Goal: Task Accomplishment & Management: Use online tool/utility

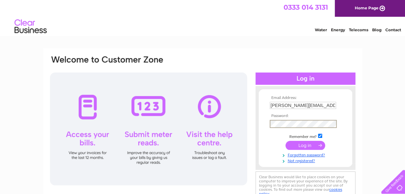
click at [285, 141] on input "submit" at bounding box center [305, 145] width 40 height 9
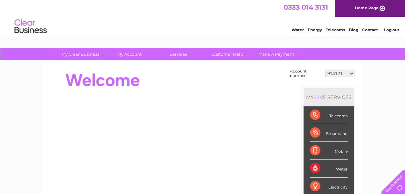
click at [350, 72] on select "914121 916955 916956 30265430" at bounding box center [339, 74] width 29 height 8
select select "30265430"
click at [325, 70] on select "914121 916955 916956 30265430" at bounding box center [339, 74] width 29 height 8
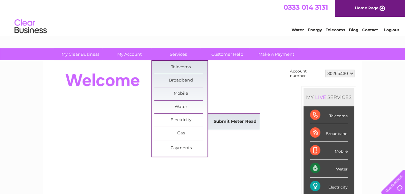
click at [234, 120] on link "Submit Meter Read" at bounding box center [234, 121] width 53 height 13
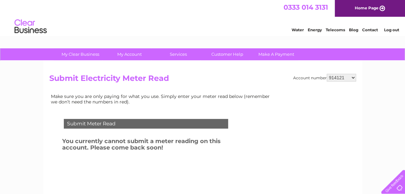
click at [353, 78] on select "914121 916955 916956 30265430" at bounding box center [340, 78] width 29 height 8
select select "30265430"
click at [326, 74] on select "914121 916955 916956 30265430" at bounding box center [340, 78] width 29 height 8
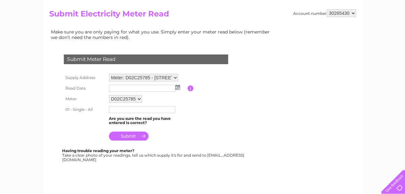
click at [118, 110] on input "text" at bounding box center [142, 109] width 66 height 7
type input "77"
click at [178, 85] on img at bounding box center [177, 87] width 5 height 5
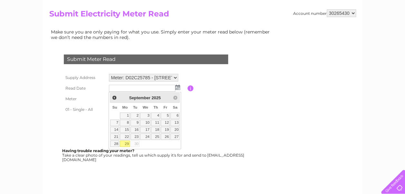
click at [126, 141] on link "29" at bounding box center [125, 143] width 10 height 6
type input "[DATE]"
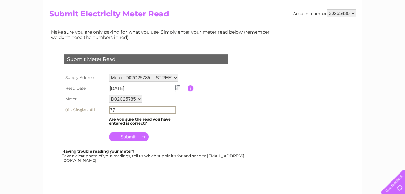
click at [121, 107] on input "77" at bounding box center [142, 110] width 67 height 8
type input "7"
type input "77982"
click at [132, 134] on input "submit" at bounding box center [129, 135] width 40 height 9
